Goal: Information Seeking & Learning: Find specific fact

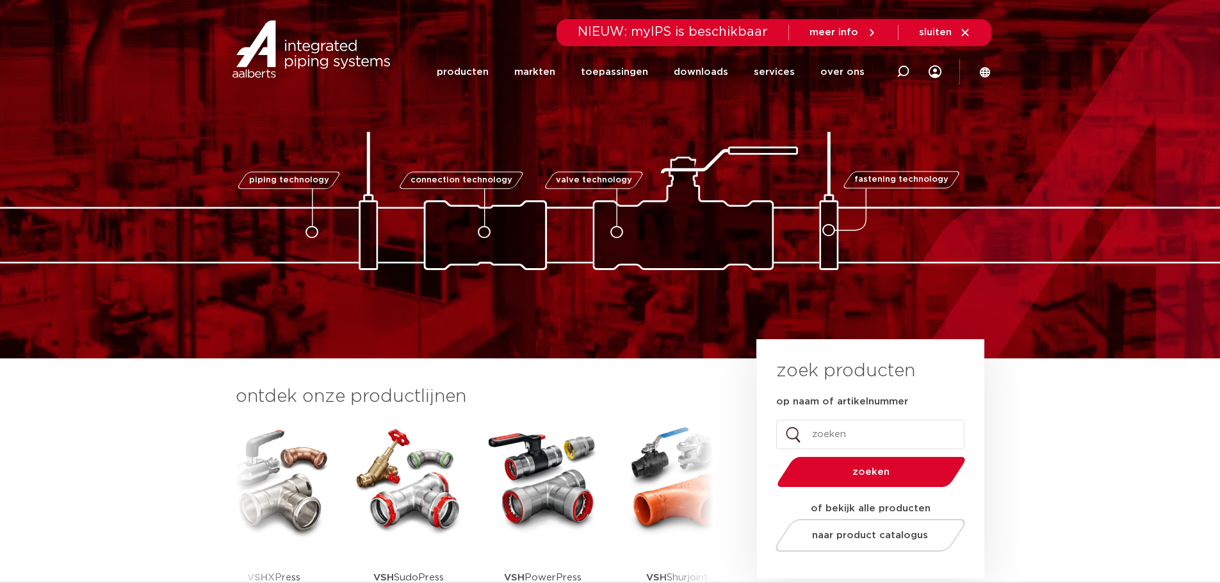
click at [864, 432] on input "op naam of artikelnummer" at bounding box center [870, 434] width 188 height 29
type input "ballofix"
click at [772, 456] on button "zoeken" at bounding box center [871, 472] width 198 height 33
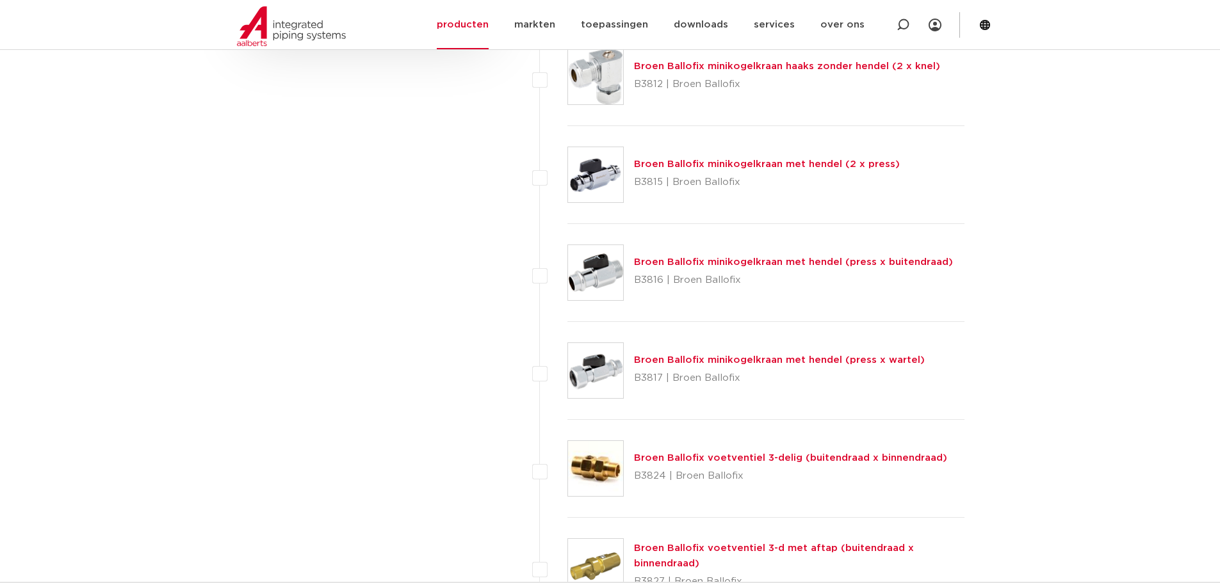
scroll to position [1024, 0]
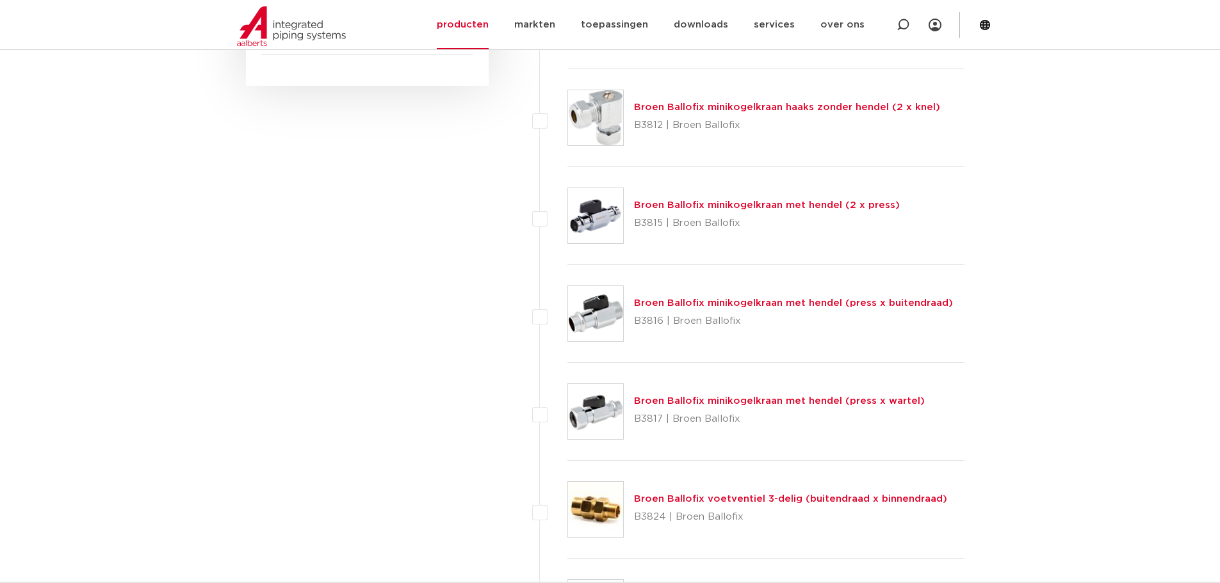
click at [689, 405] on link "Broen Ballofix minikogelkraan met hendel (press x wartel)" at bounding box center [779, 401] width 291 height 10
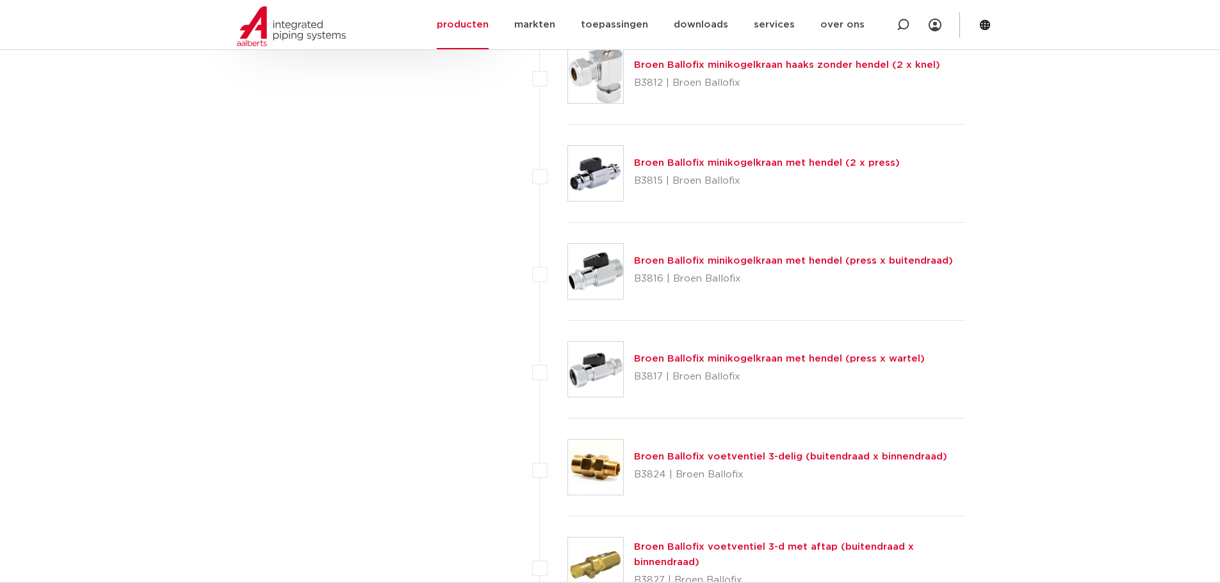
scroll to position [1088, 0]
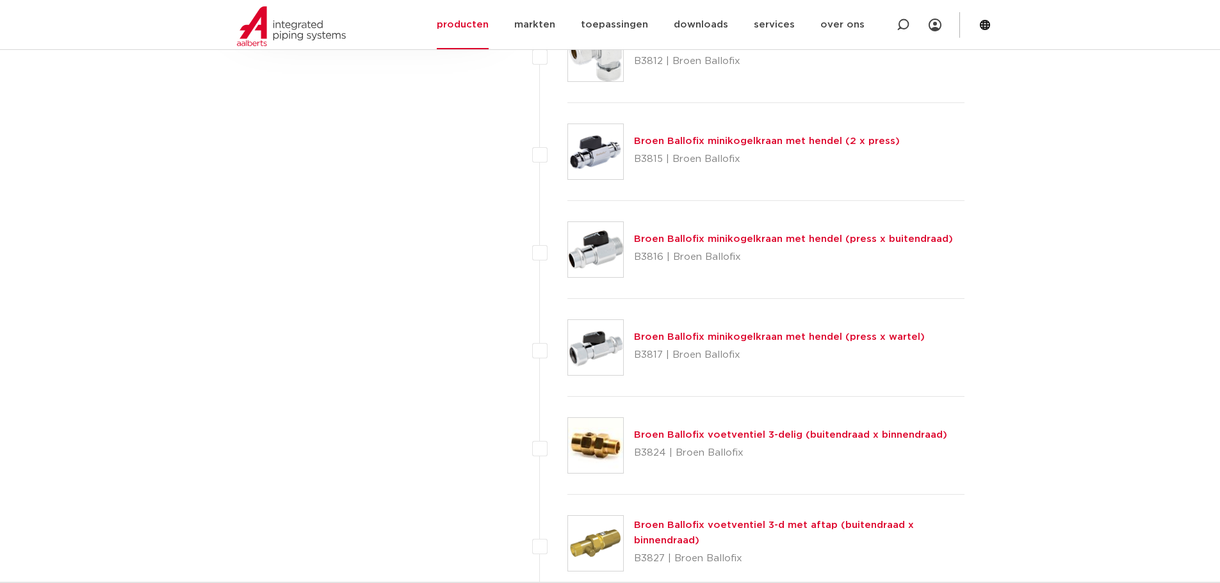
click at [680, 238] on link "Broen Ballofix minikogelkraan met hendel (press x buitendraad)" at bounding box center [793, 239] width 319 height 10
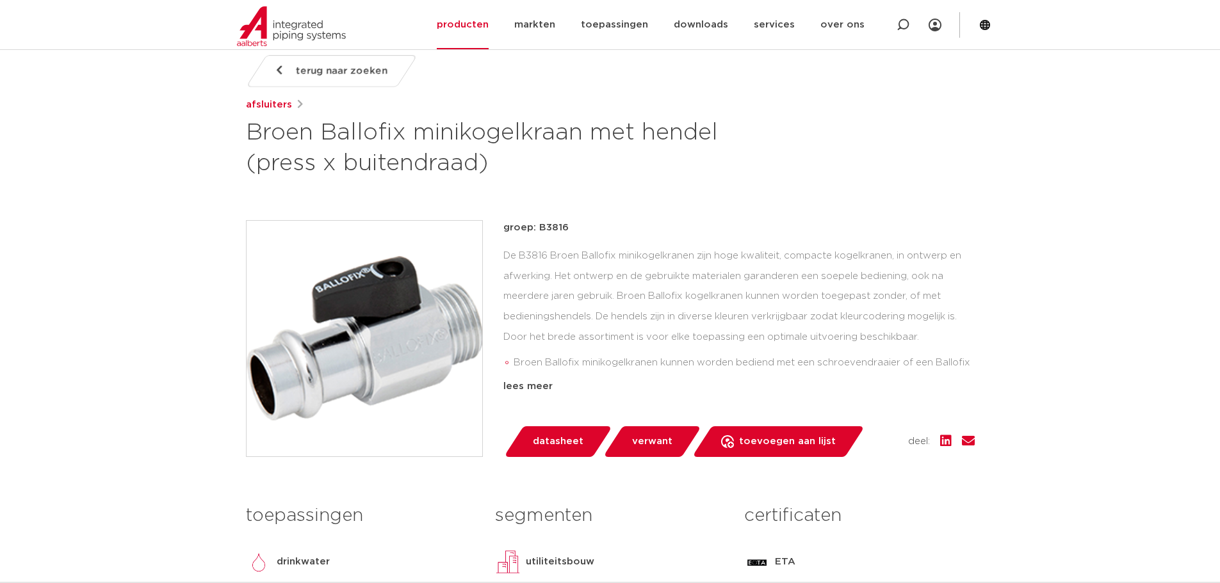
scroll to position [192, 0]
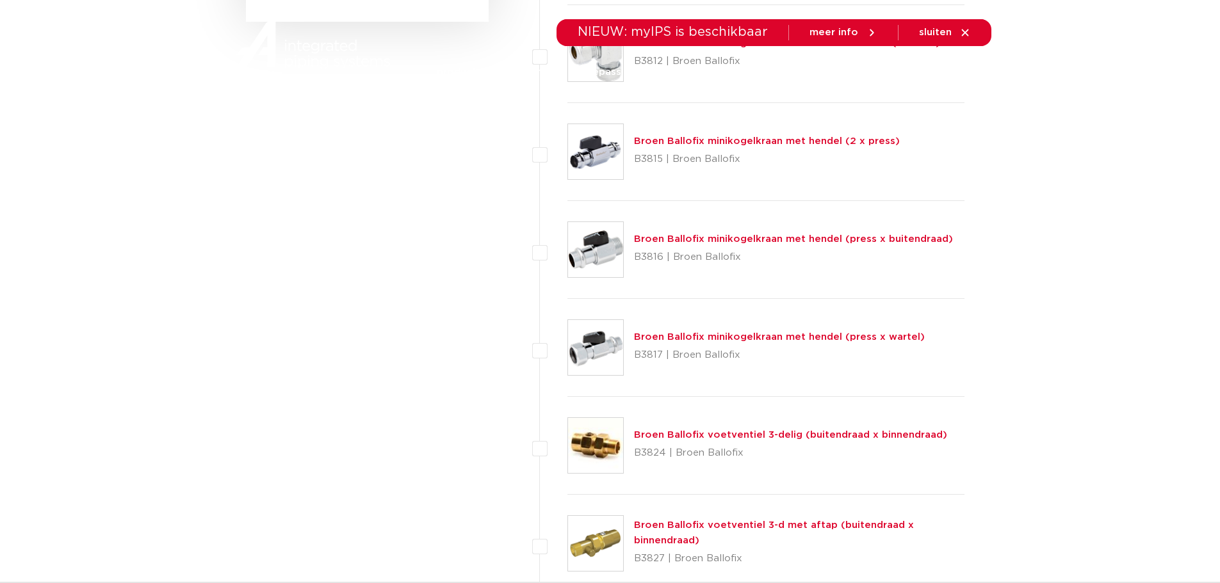
scroll to position [1088, 0]
drag, startPoint x: 658, startPoint y: 344, endPoint x: 517, endPoint y: 334, distance: 140.6
click at [675, 240] on link "Broen Ballofix minikogelkraan met hendel (press x buitendraad)" at bounding box center [793, 239] width 319 height 10
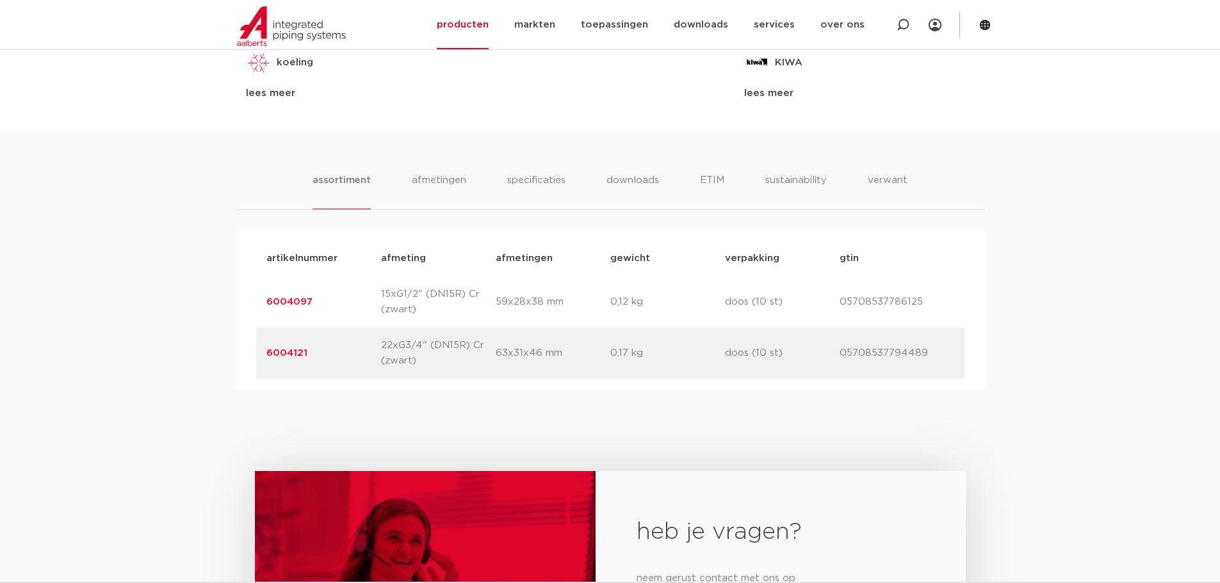
scroll to position [768, 0]
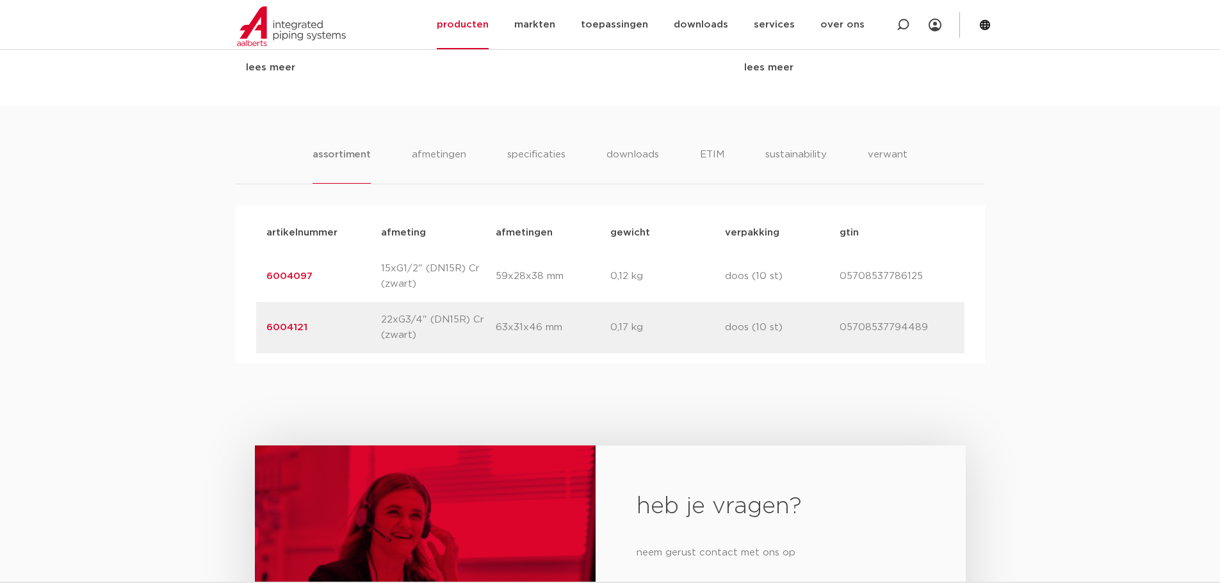
drag, startPoint x: 312, startPoint y: 330, endPoint x: 267, endPoint y: 327, distance: 45.6
click at [267, 327] on p "6004121" at bounding box center [323, 327] width 115 height 15
copy link "6004121"
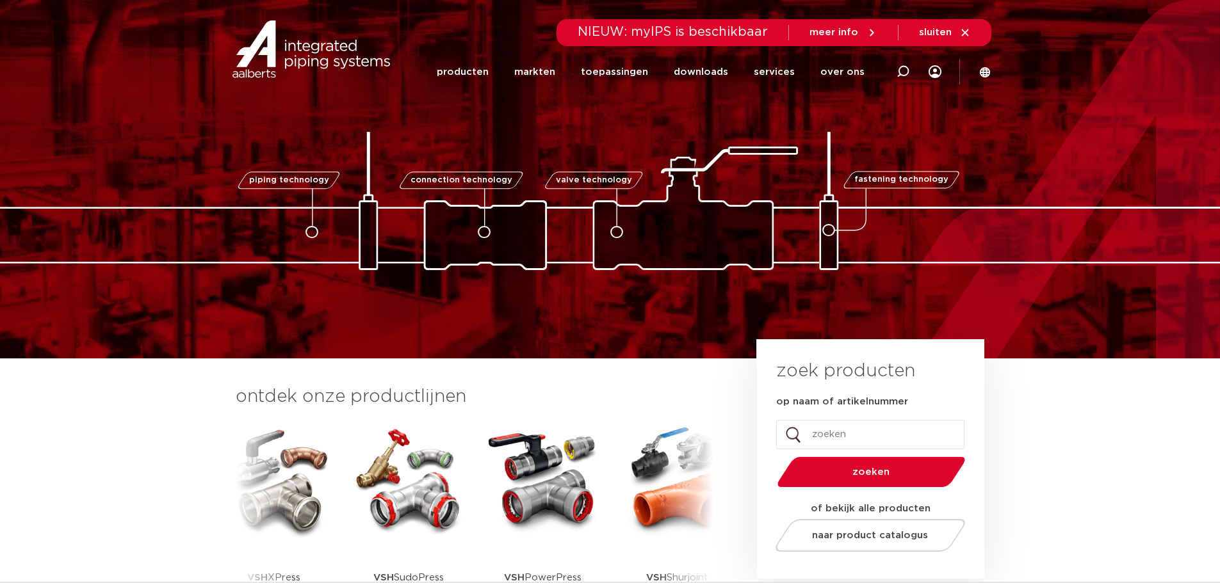
click at [837, 444] on input "op naam of artikelnummer" at bounding box center [870, 434] width 188 height 29
type input "6004121"
click at [772, 456] on button "zoeken" at bounding box center [871, 472] width 198 height 33
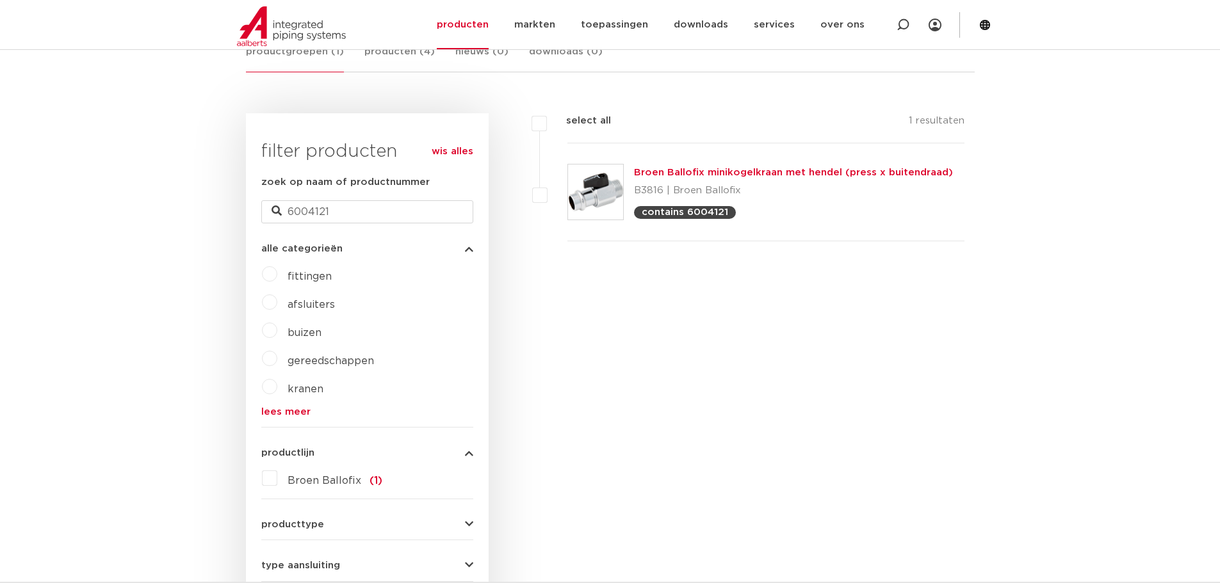
scroll to position [64, 0]
